Goal: Find specific page/section: Find specific page/section

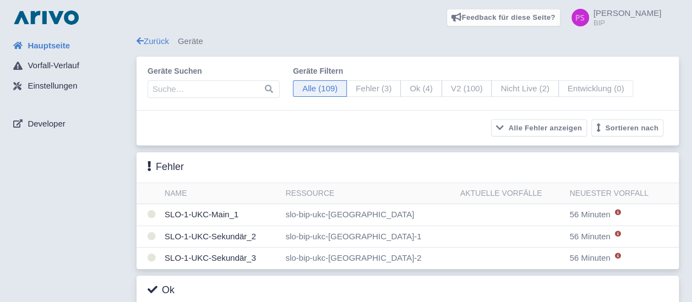
click at [209, 87] on input "search" at bounding box center [213, 89] width 132 height 18
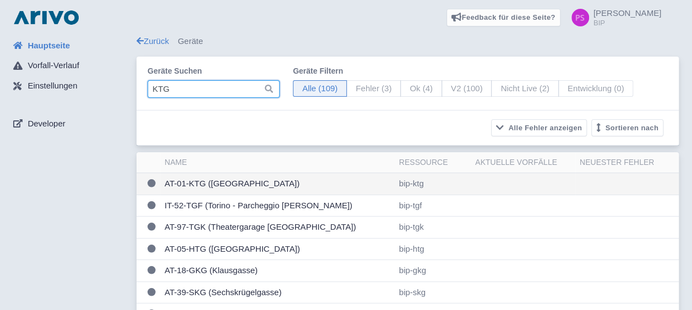
type input "KTG"
click at [263, 190] on td "AT-01-KTG ([GEOGRAPHIC_DATA])" at bounding box center [277, 184] width 234 height 22
drag, startPoint x: 263, startPoint y: 190, endPoint x: 233, endPoint y: 181, distance: 31.7
click at [233, 181] on td "AT-01-KTG ([GEOGRAPHIC_DATA])" at bounding box center [277, 184] width 234 height 22
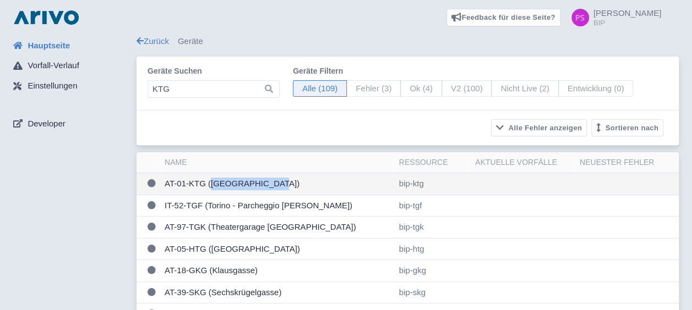
click at [233, 181] on td "AT-01-KTG ([GEOGRAPHIC_DATA])" at bounding box center [277, 184] width 234 height 22
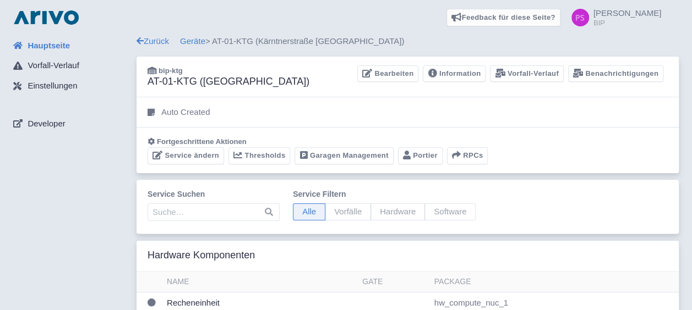
click at [366, 122] on div "Auto Created" at bounding box center [407, 112] width 542 height 30
